Goal: Obtain resource: Download file/media

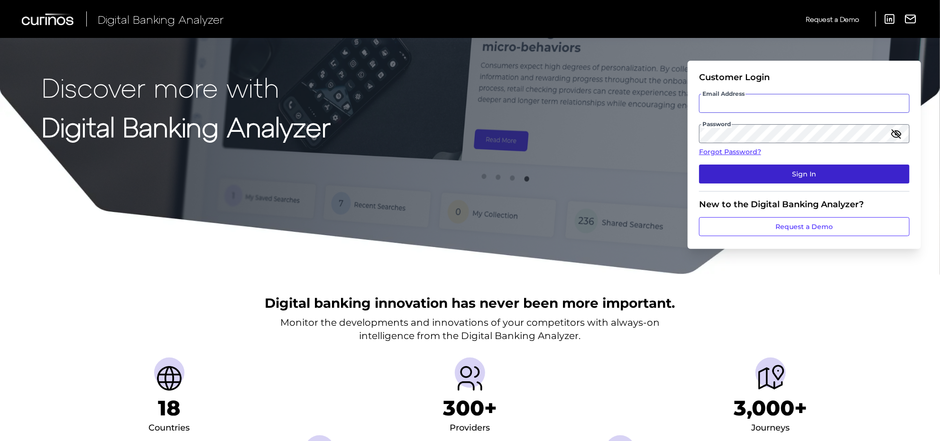
type input "[PERSON_NAME][EMAIL_ADDRESS][PERSON_NAME][DOMAIN_NAME]"
click at [790, 171] on button "Sign In" at bounding box center [804, 174] width 211 height 19
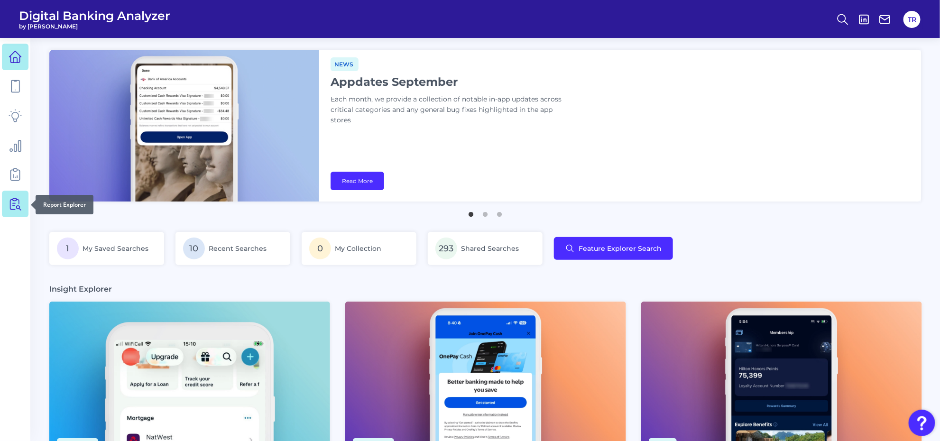
click at [11, 202] on icon at bounding box center [15, 203] width 13 height 13
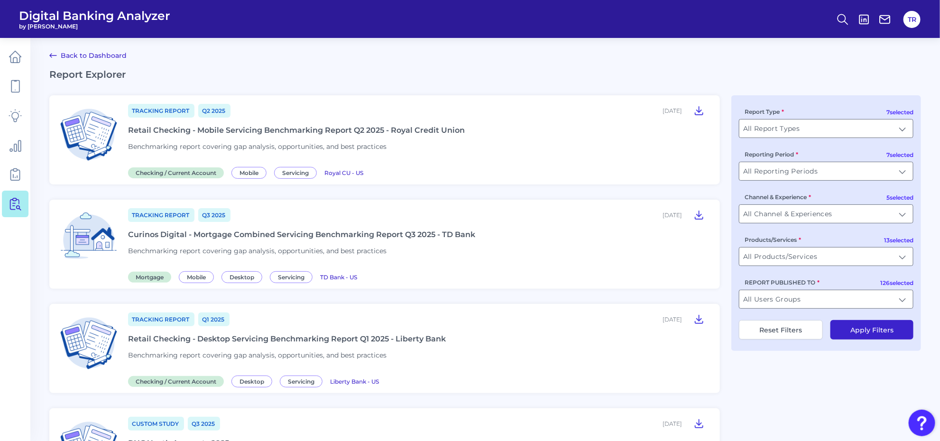
click at [244, 133] on div "Retail Checking - Mobile Servicing Benchmarking Report Q2 2025 - Royal Credit U…" at bounding box center [296, 130] width 337 height 9
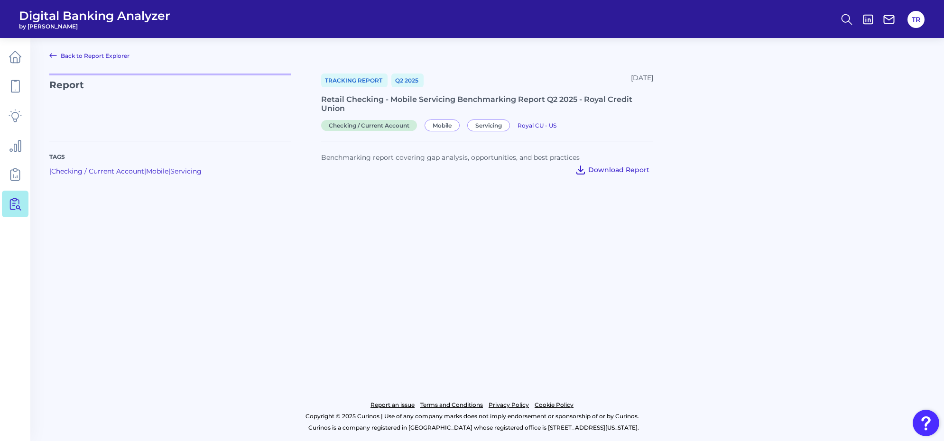
click at [630, 174] on button "Download Report" at bounding box center [612, 169] width 82 height 15
click at [335, 287] on main "Back to Report Explorer Report Tracking Report Q2 2025 October 07, 2025 Retail …" at bounding box center [472, 220] width 944 height 441
click at [430, 326] on main "Back to Report Explorer Report Tracking Report Q2 2025 October 07, 2025 Retail …" at bounding box center [472, 220] width 944 height 441
click at [916, 20] on button "TR" at bounding box center [916, 19] width 17 height 17
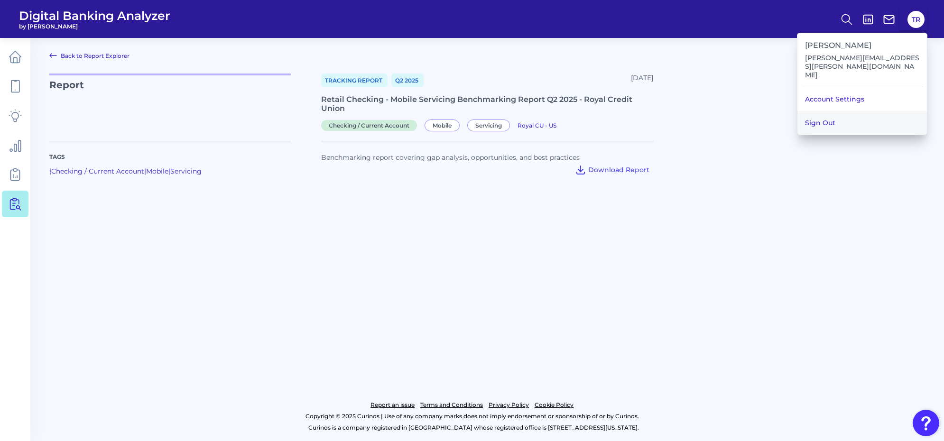
click at [840, 111] on button "Sign Out" at bounding box center [863, 123] width 130 height 24
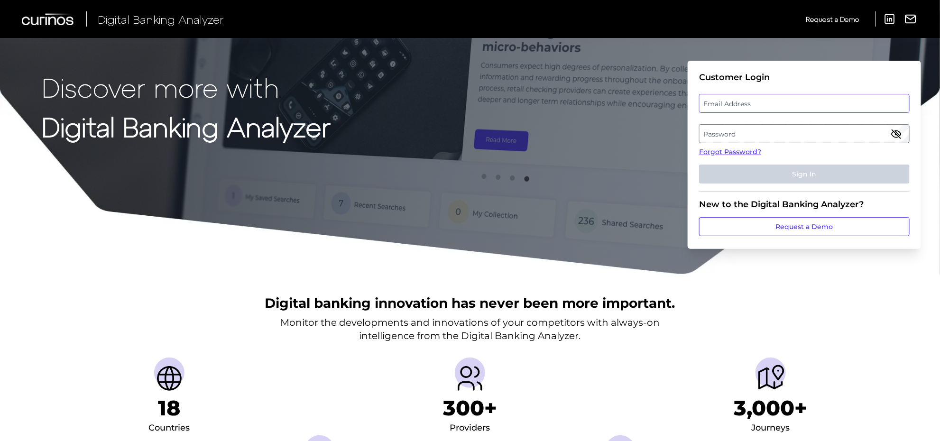
type input "[PERSON_NAME][EMAIL_ADDRESS][PERSON_NAME][DOMAIN_NAME]"
